Goal: Task Accomplishment & Management: Use online tool/utility

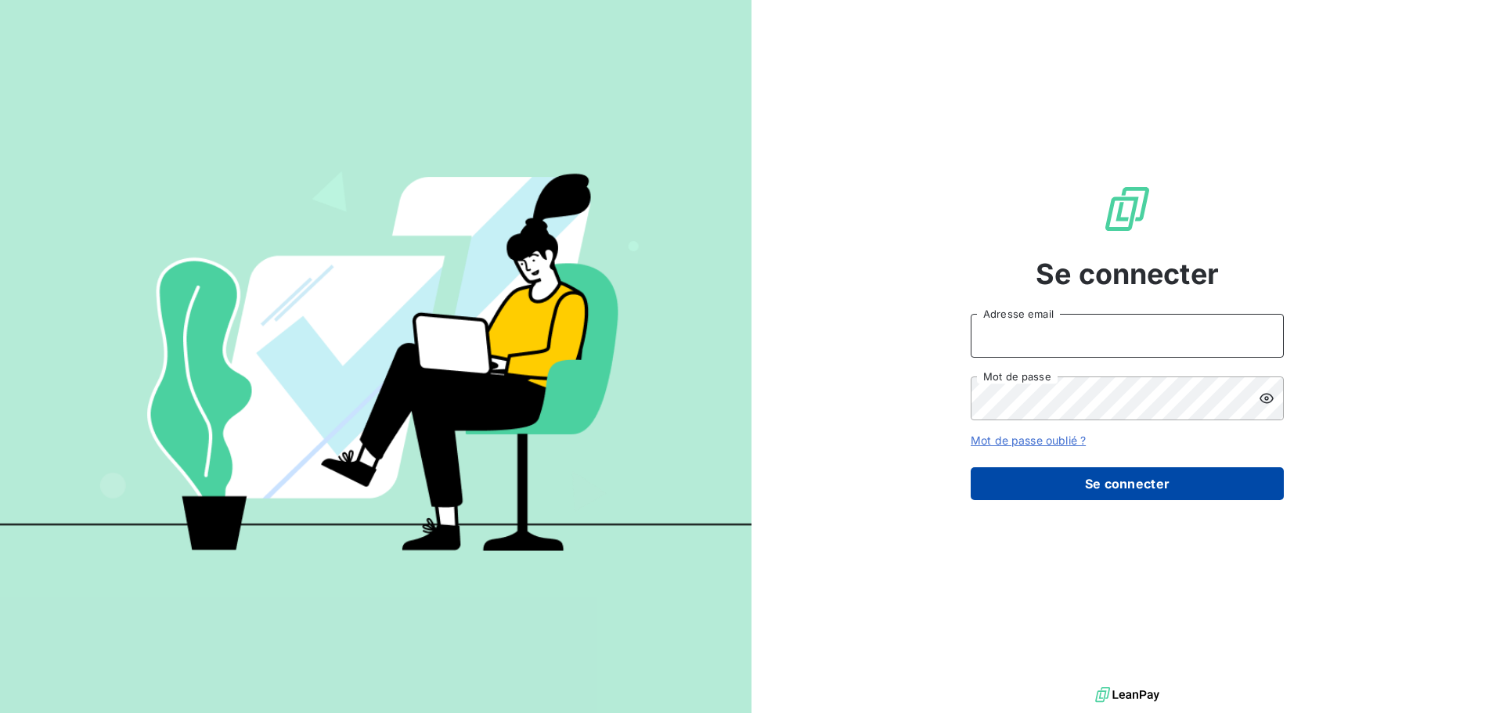
type input "[PERSON_NAME][EMAIL_ADDRESS][DOMAIN_NAME]"
click at [1163, 483] on button "Se connecter" at bounding box center [1127, 483] width 313 height 33
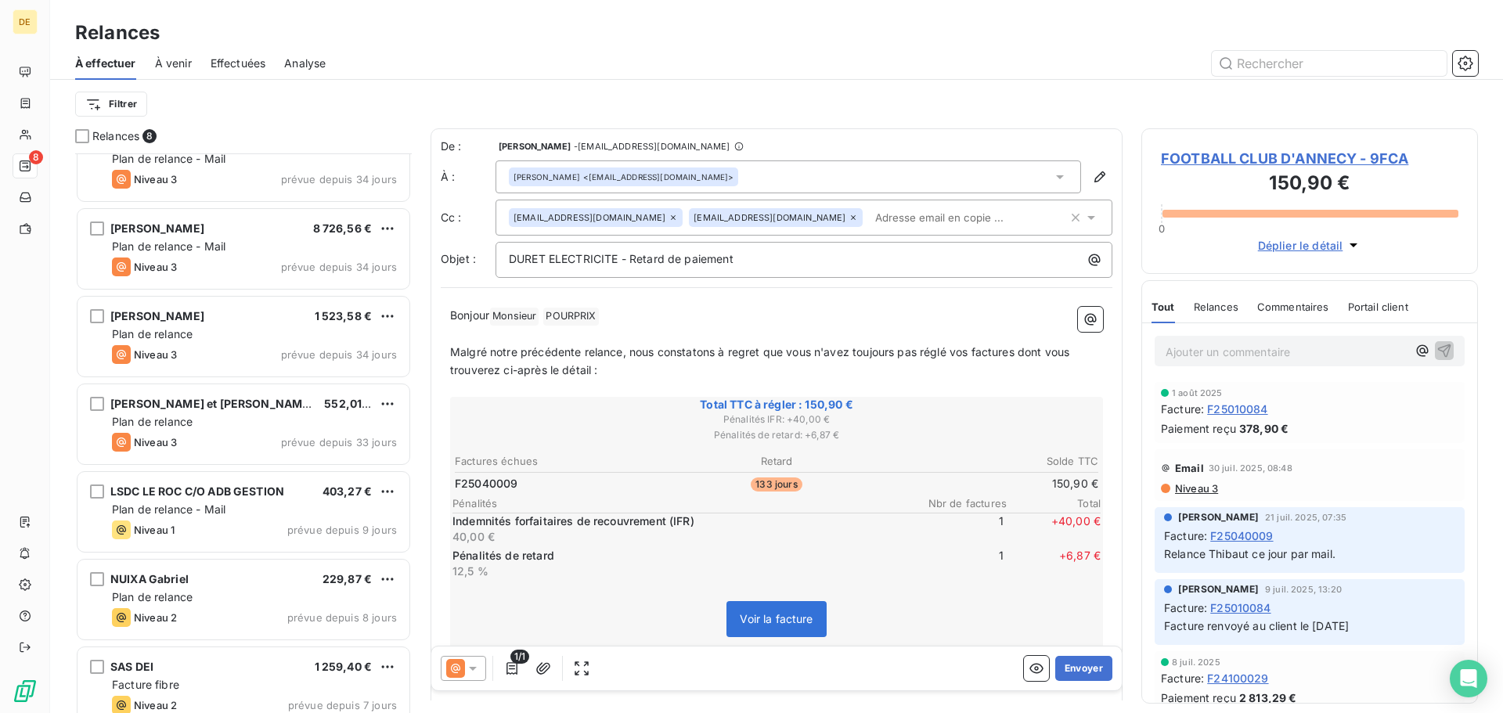
scroll to position [142, 0]
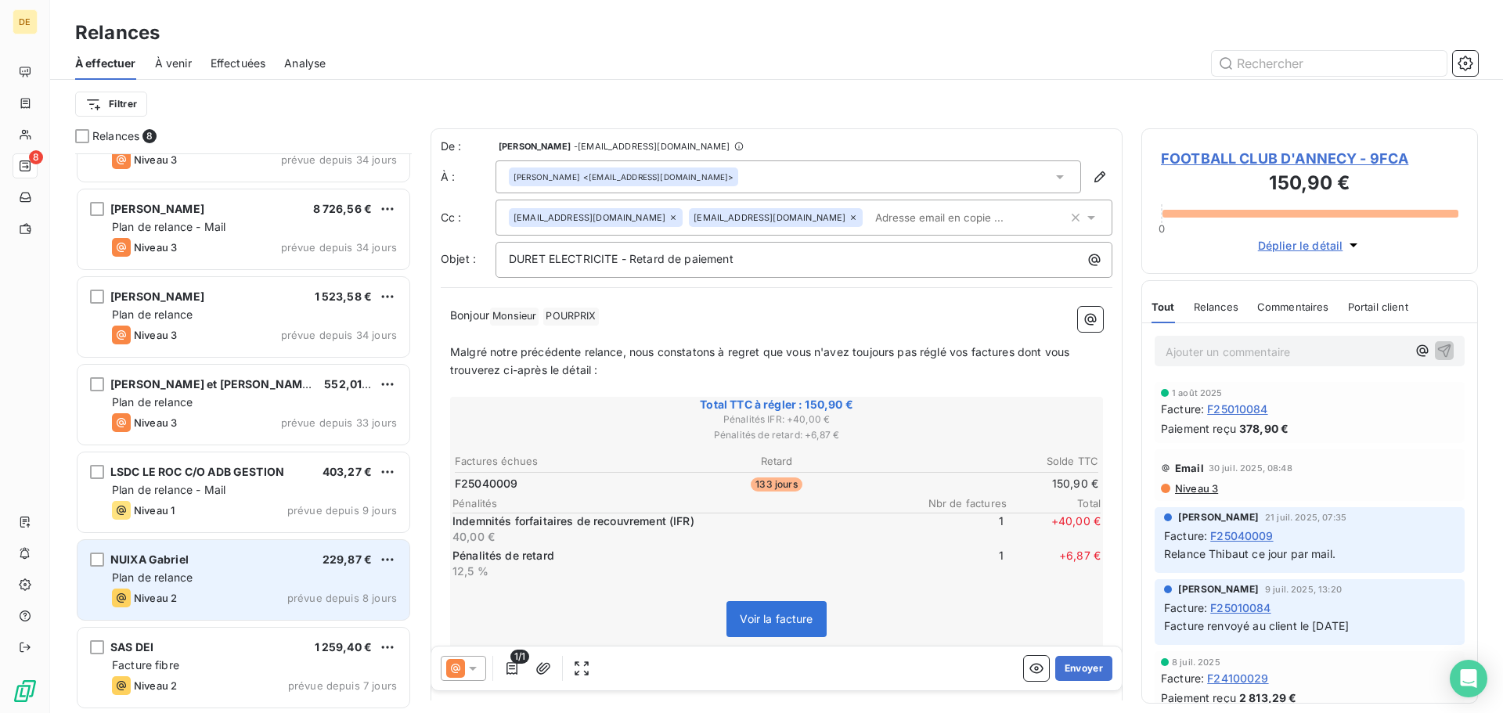
drag, startPoint x: 293, startPoint y: 566, endPoint x: 375, endPoint y: 547, distance: 84.3
click at [293, 566] on div "NUIXA Gabriel 229,87 €" at bounding box center [254, 560] width 285 height 14
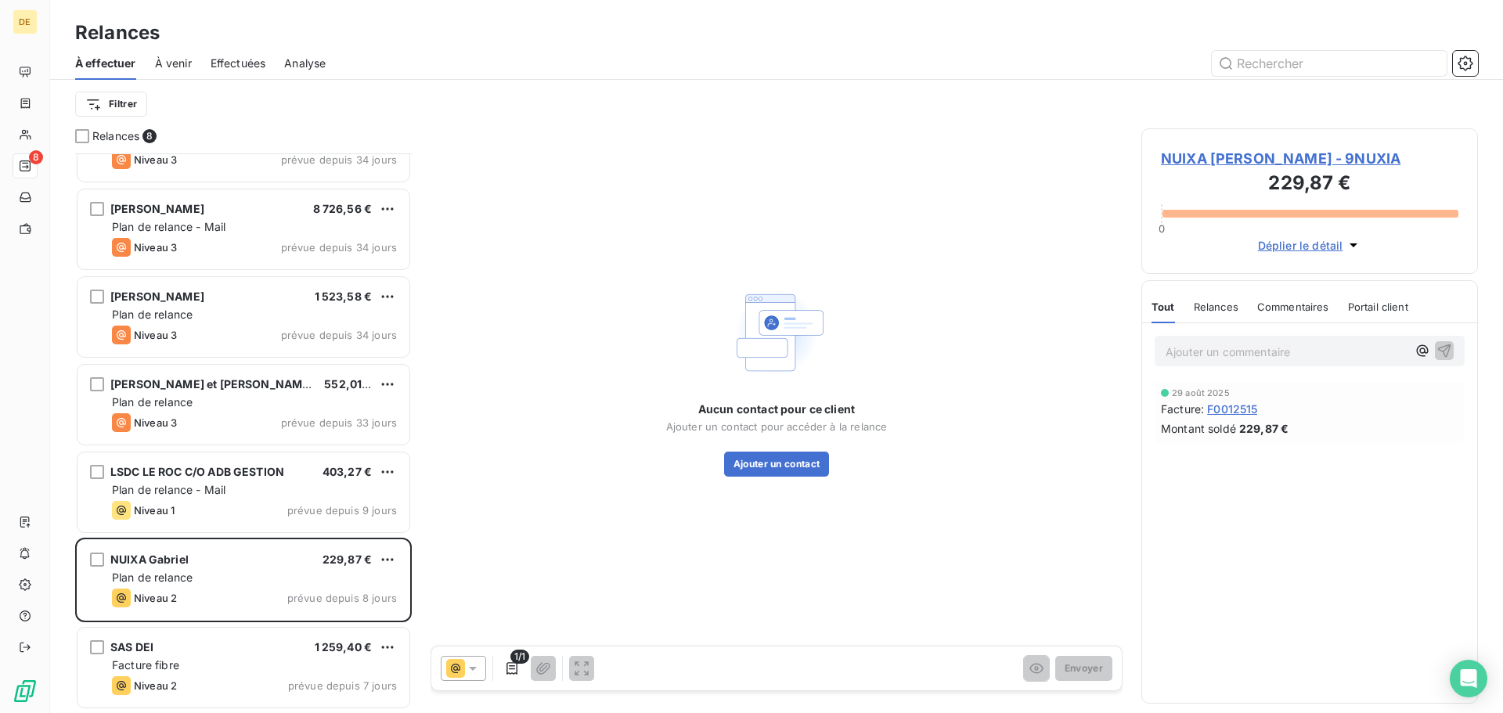
click at [1252, 162] on span "NUIXA [PERSON_NAME] - 9NUXIA" at bounding box center [1309, 158] width 297 height 21
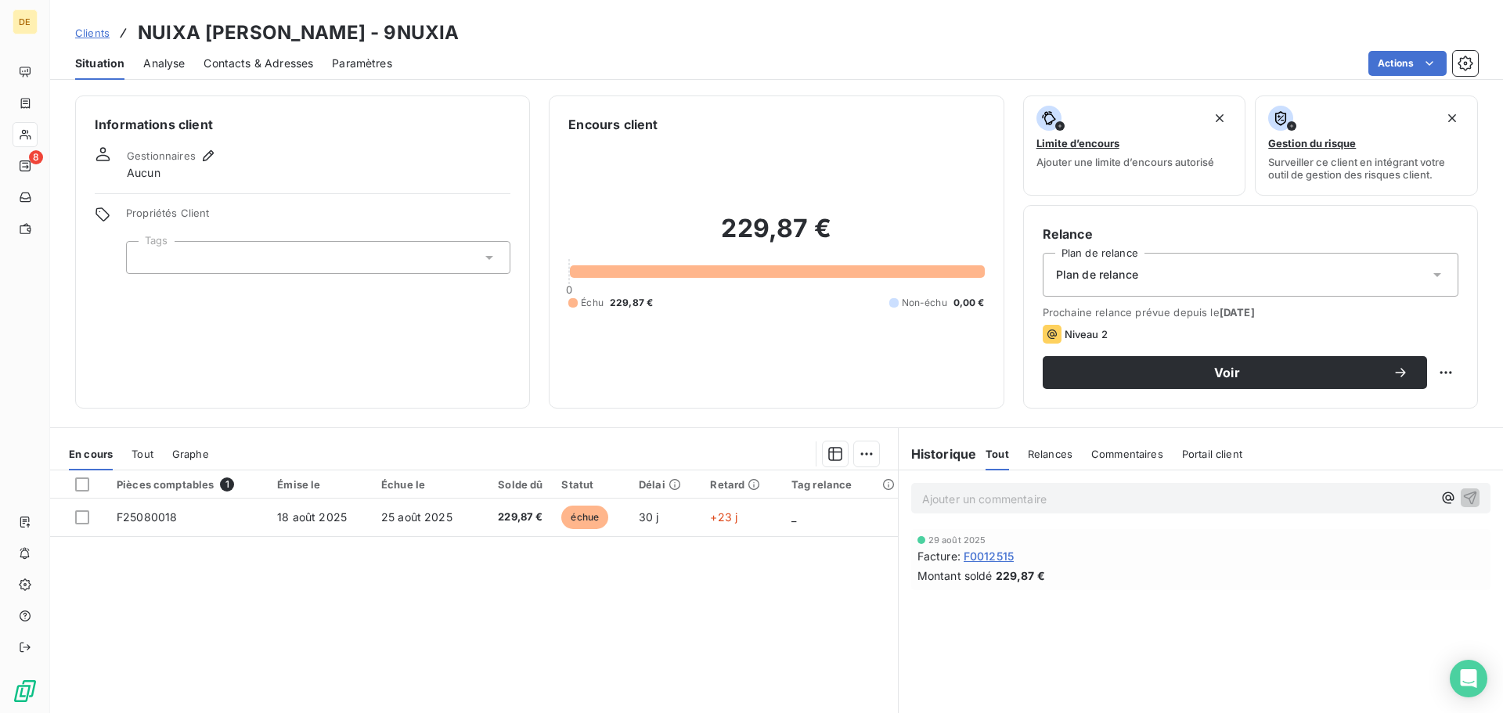
drag, startPoint x: 981, startPoint y: 502, endPoint x: 1387, endPoint y: 545, distance: 408.6
click at [983, 503] on p "Ajouter un commentaire ﻿" at bounding box center [1177, 499] width 510 height 20
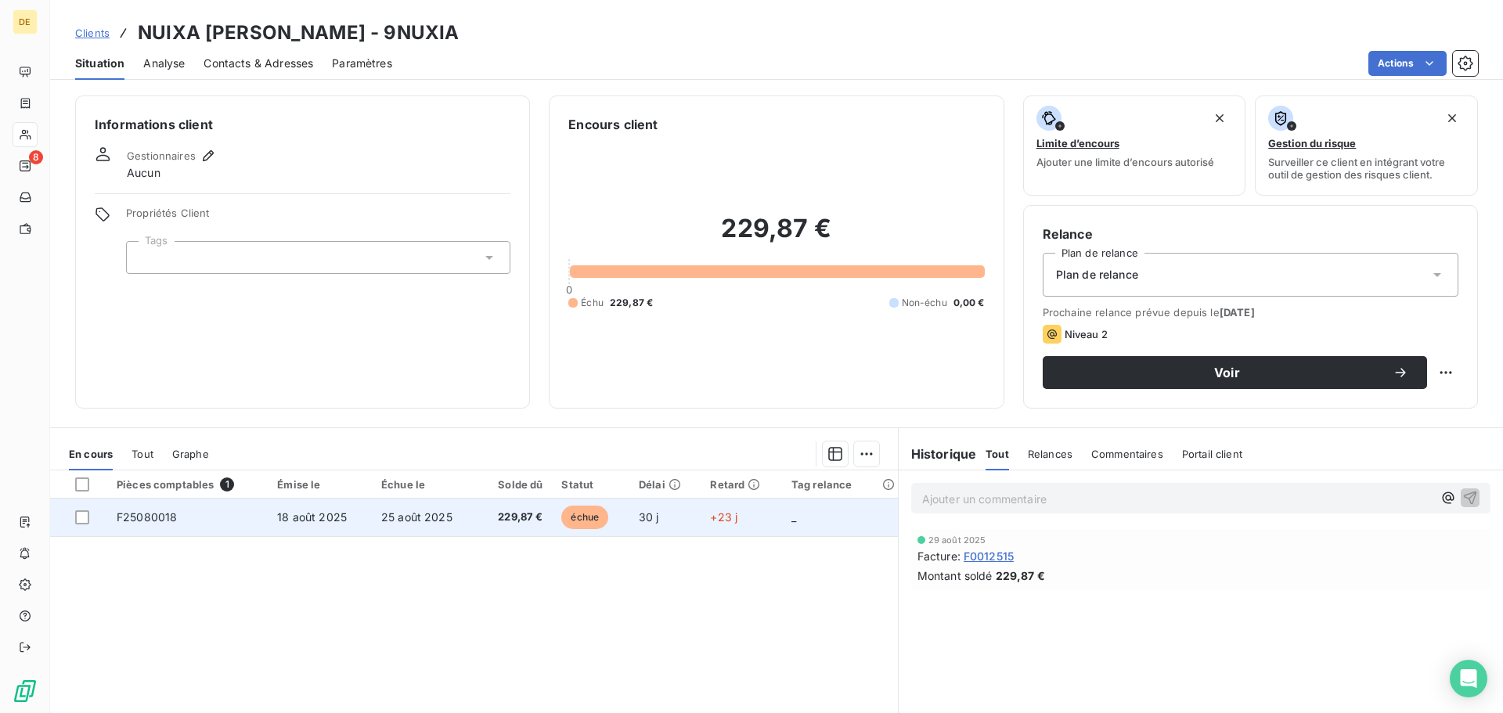
click at [153, 521] on span "F25080018" at bounding box center [147, 516] width 60 height 13
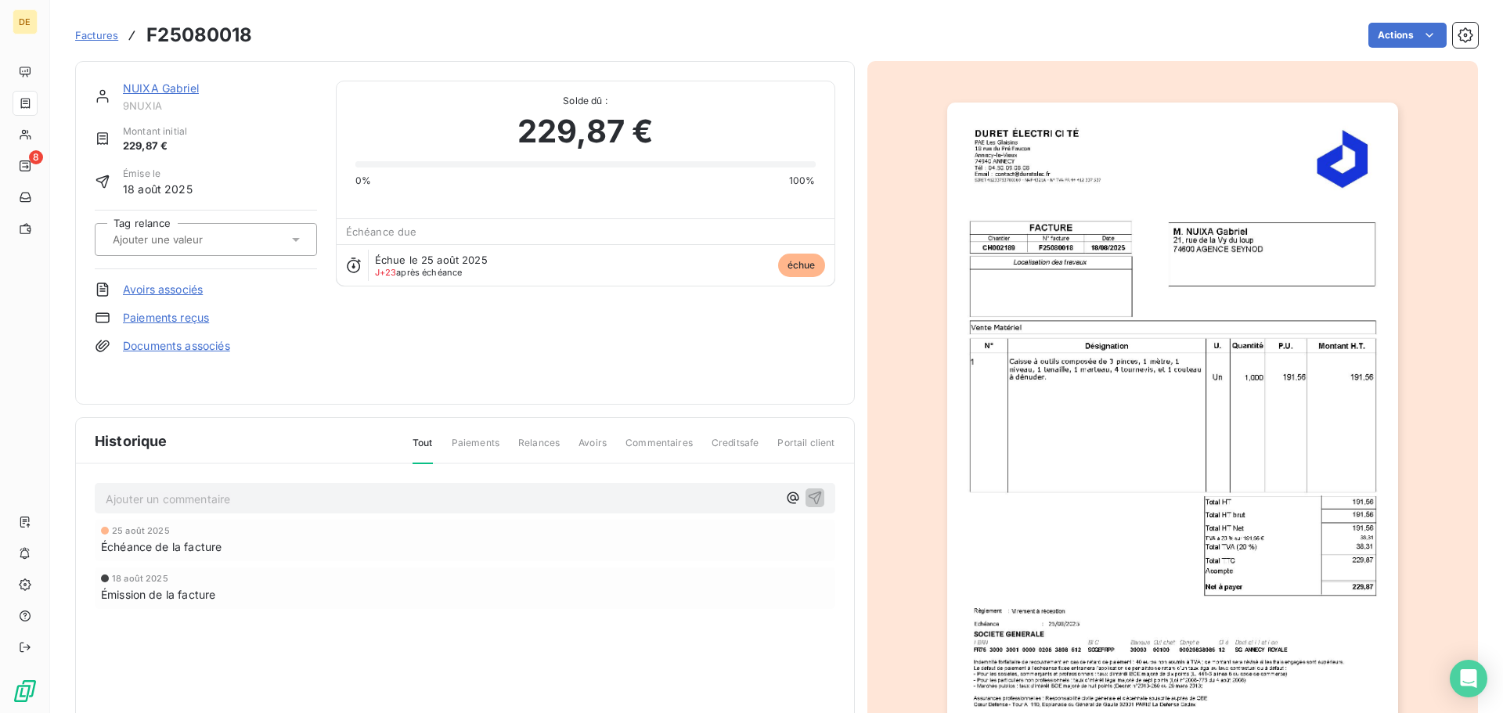
click at [124, 497] on p "Ajouter un commentaire ﻿" at bounding box center [442, 499] width 672 height 20
click at [813, 495] on icon "button" at bounding box center [814, 497] width 13 height 13
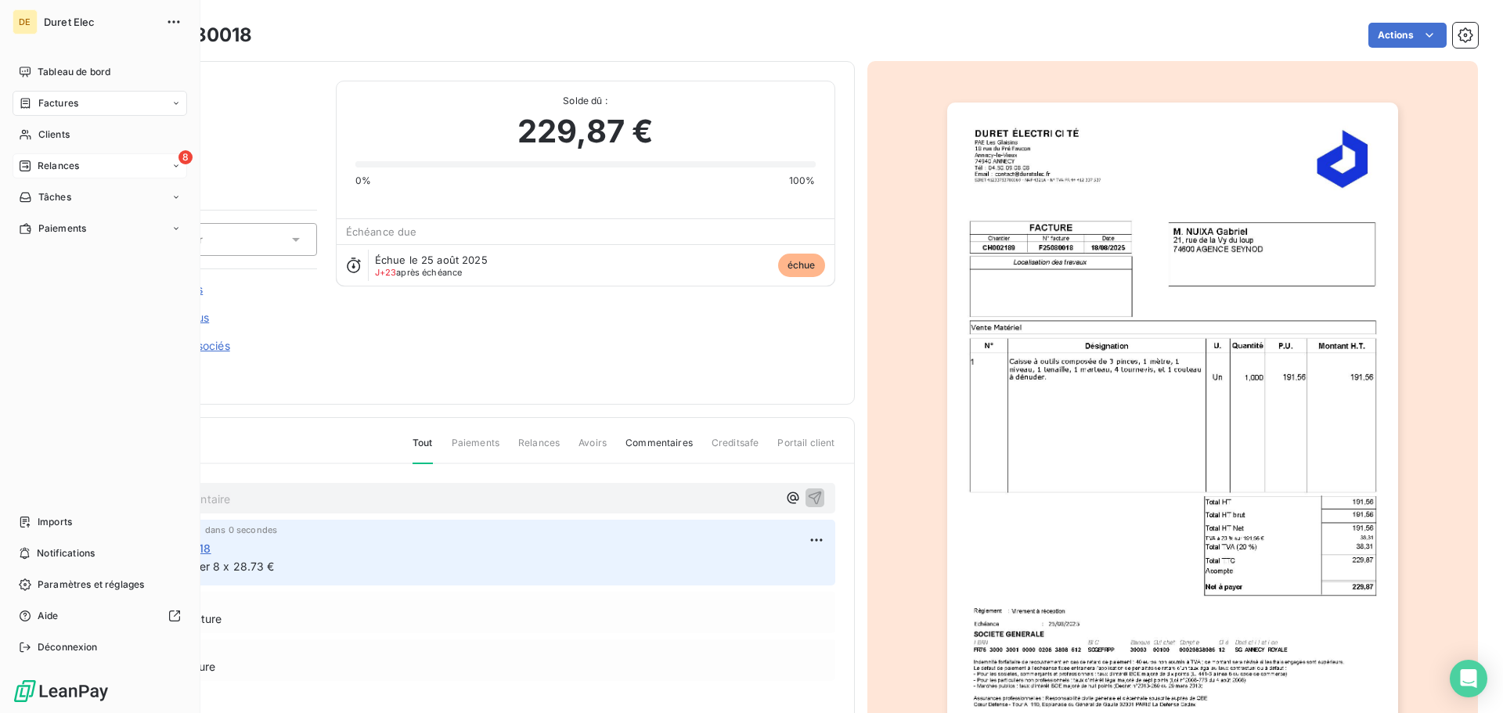
click at [45, 168] on span "Relances" at bounding box center [58, 166] width 41 height 14
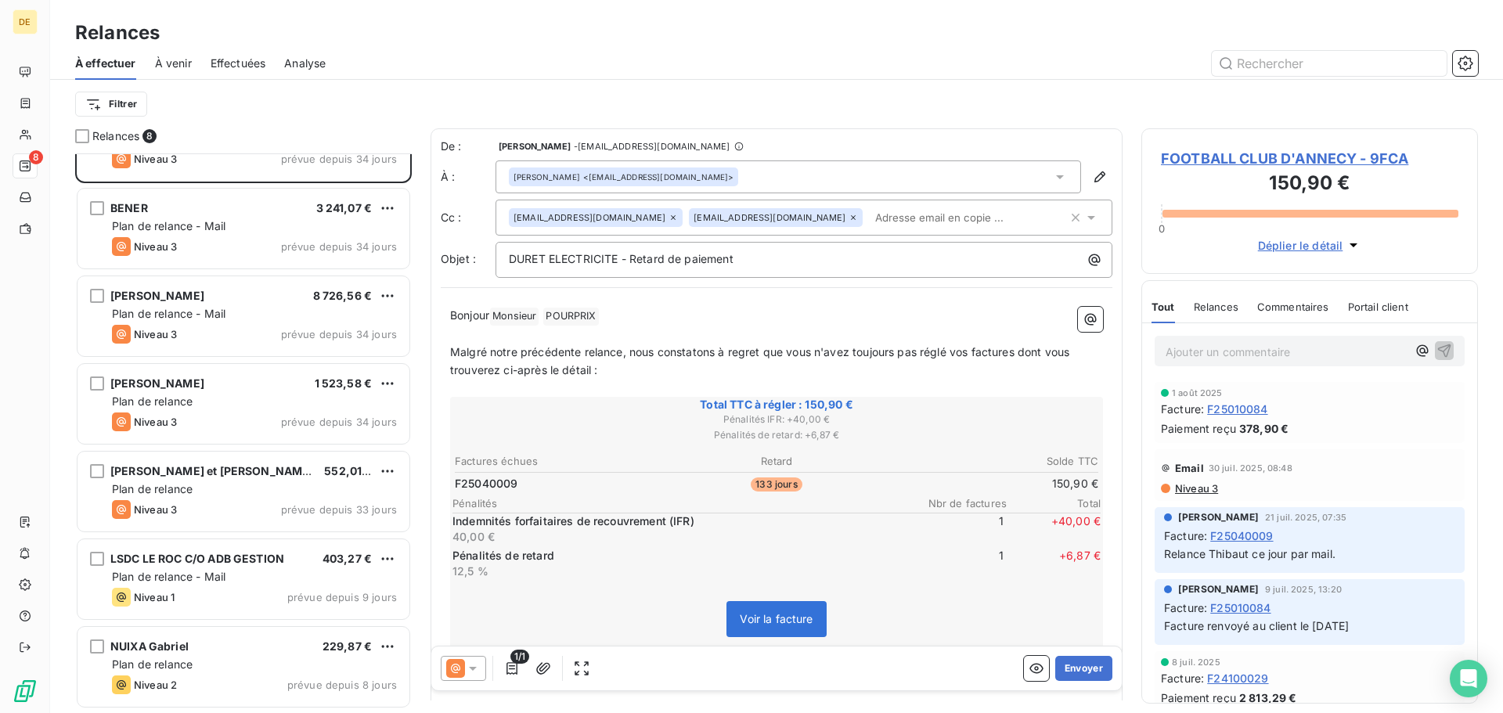
scroll to position [142, 0]
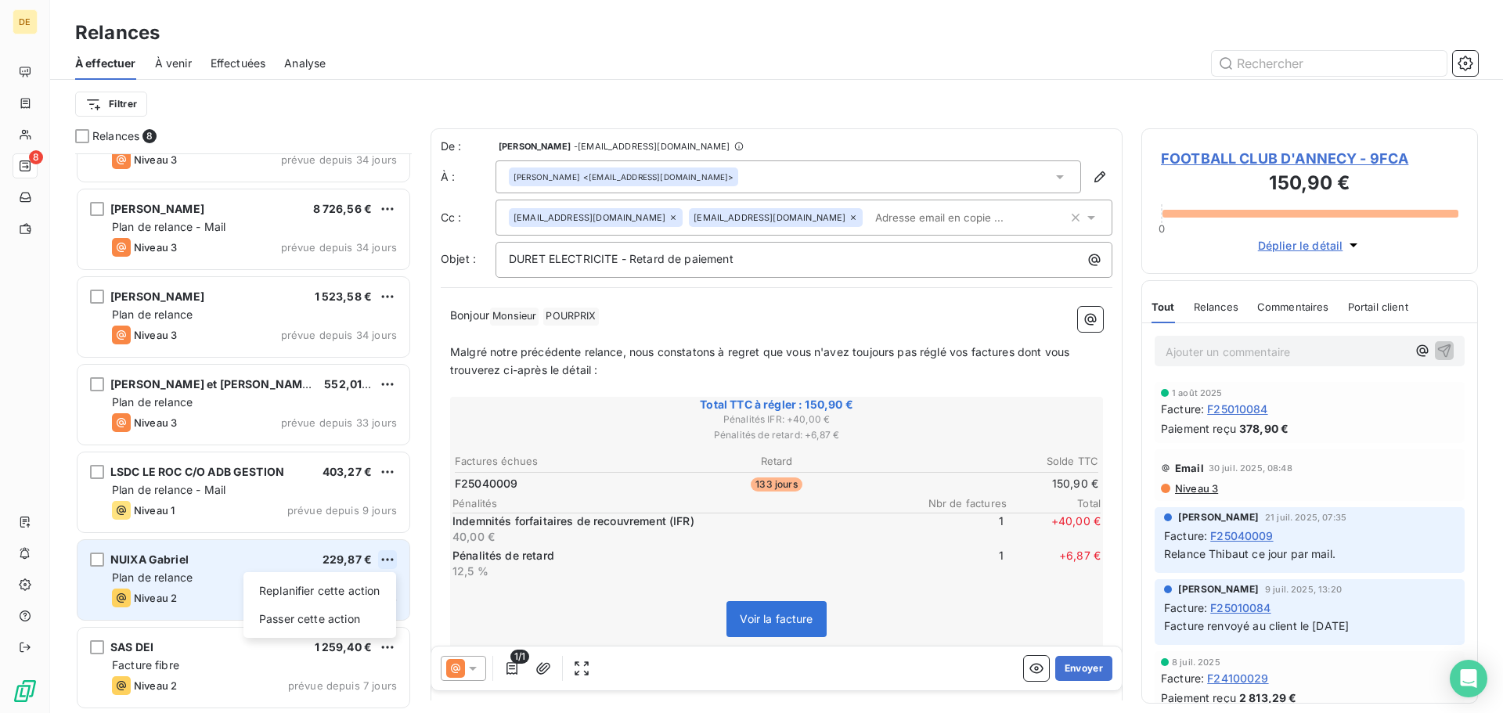
click at [388, 559] on html "DE 8 Relances À effectuer À venir Effectuées Analyse Filtrer Relances 8 FOOTBAL…" at bounding box center [751, 356] width 1503 height 713
click at [350, 631] on div "Passer cette action" at bounding box center [320, 619] width 140 height 25
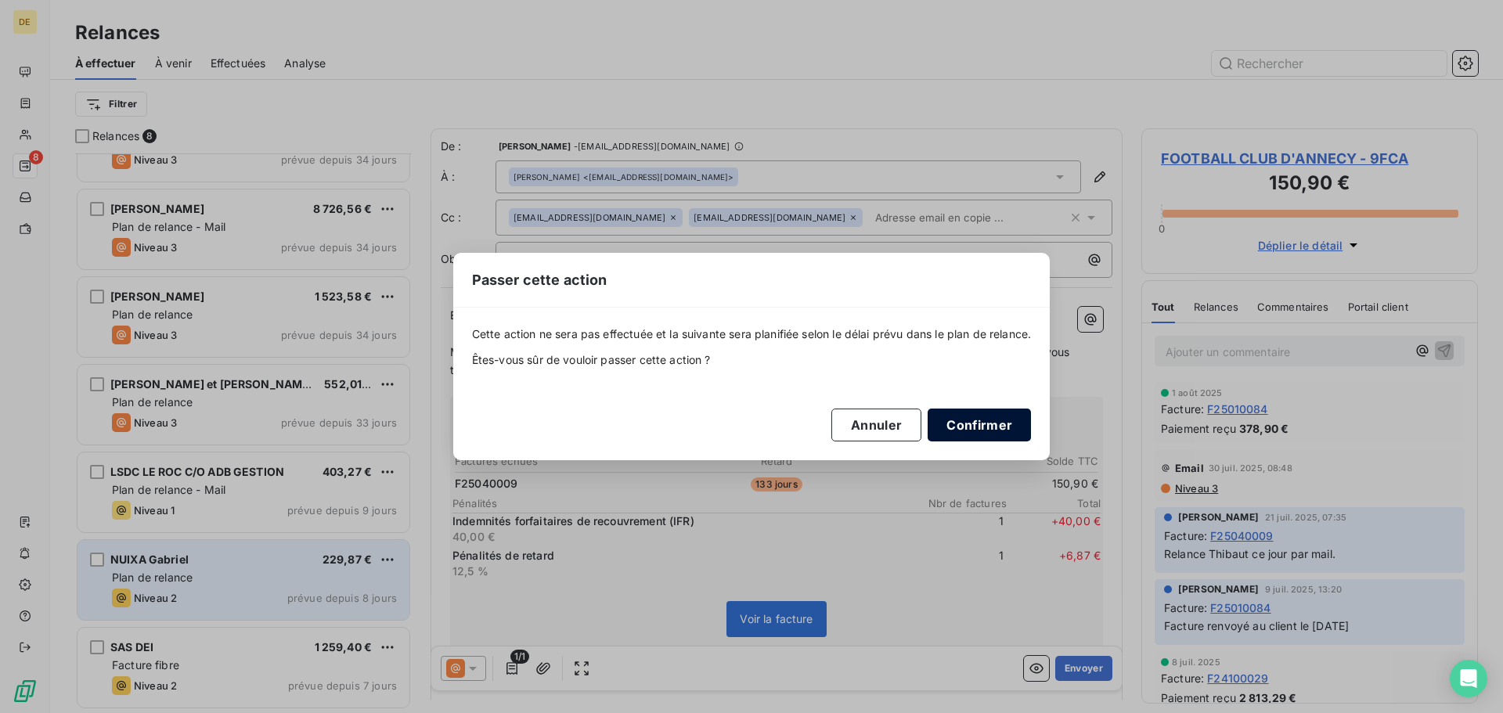
click at [954, 416] on button "Confirmer" at bounding box center [979, 425] width 103 height 33
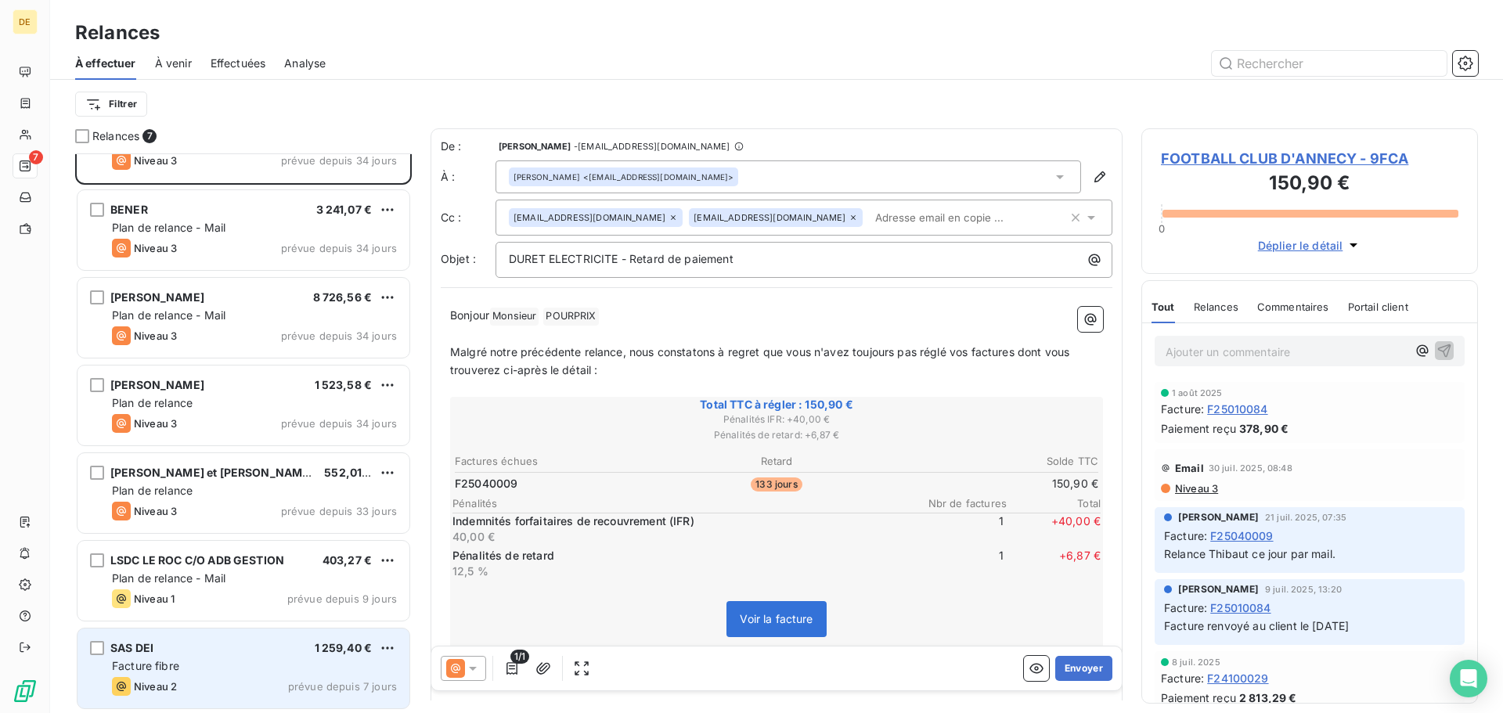
scroll to position [55, 0]
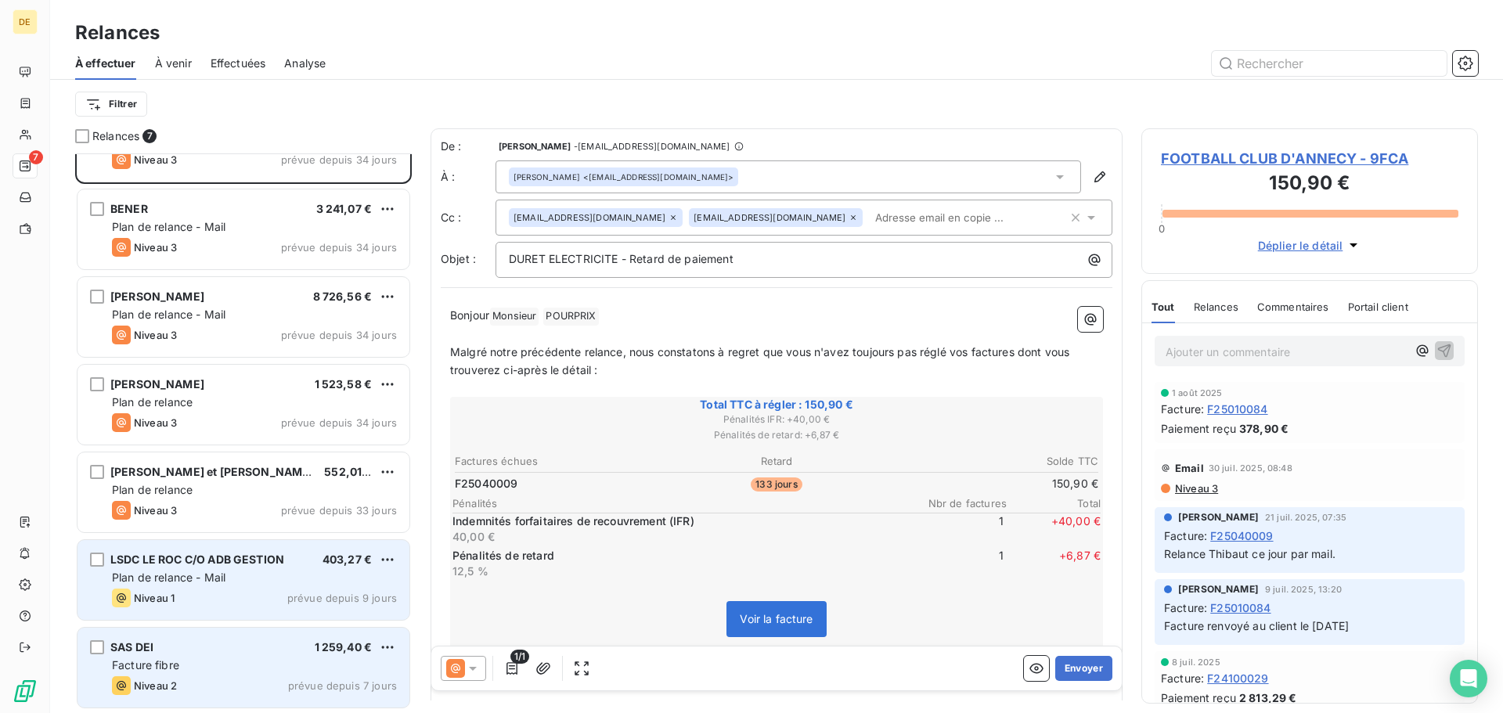
click at [232, 572] on div "Plan de relance - Mail" at bounding box center [254, 578] width 285 height 16
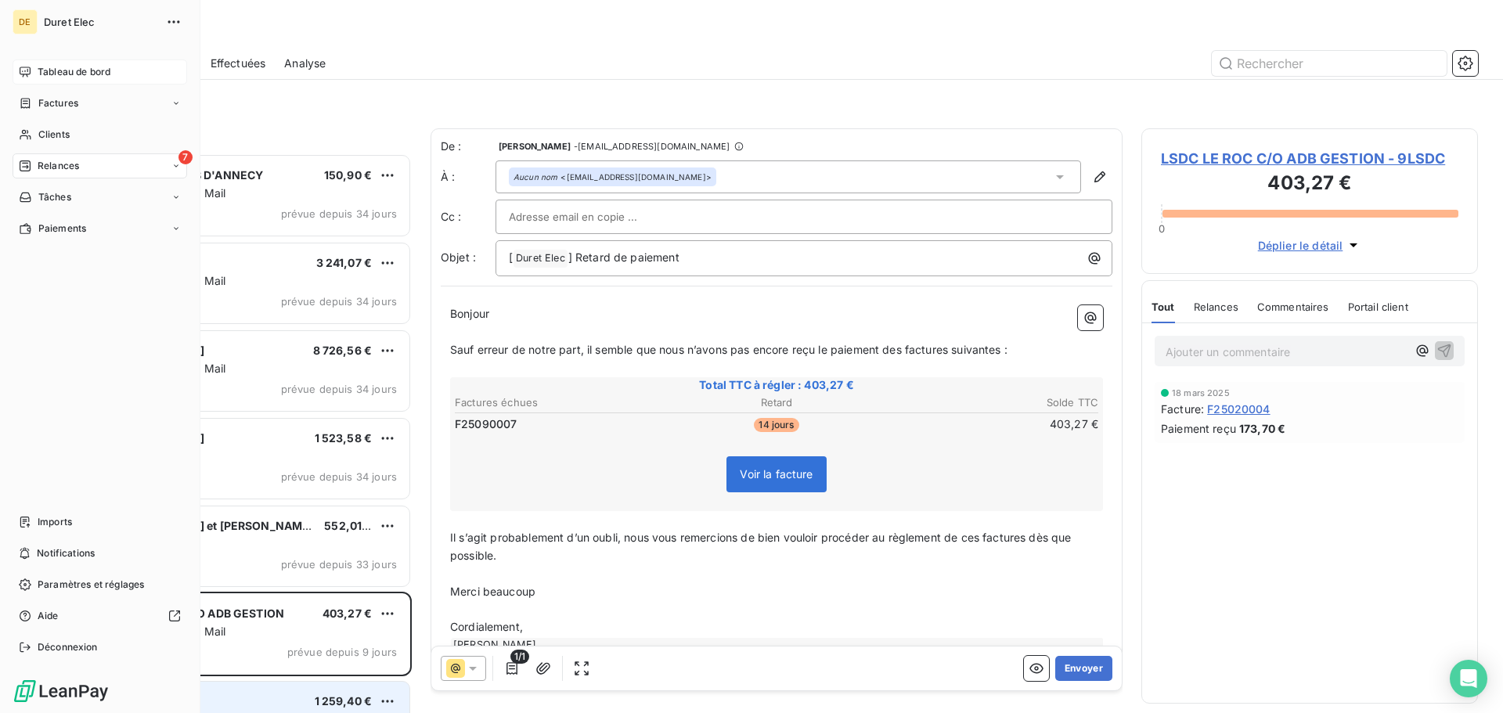
click at [74, 73] on span "Tableau de bord" at bounding box center [74, 72] width 73 height 14
